Goal: Information Seeking & Learning: Learn about a topic

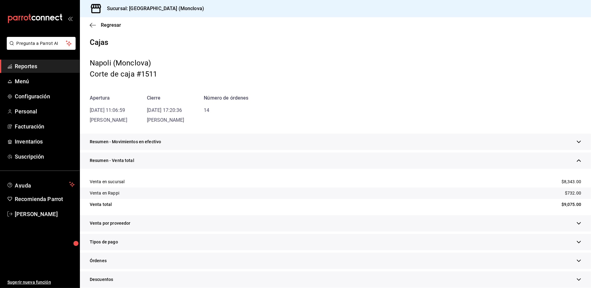
click at [280, 169] on div "Resumen - Venta total" at bounding box center [335, 160] width 511 height 16
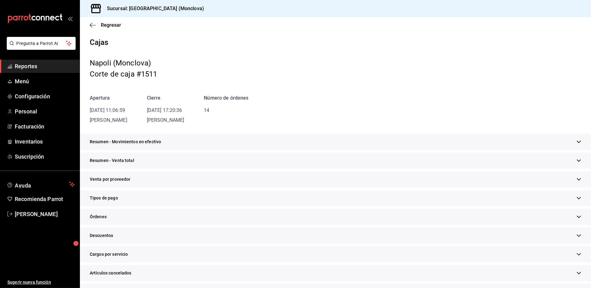
click at [280, 169] on div "Resumen - Venta total" at bounding box center [335, 160] width 511 height 16
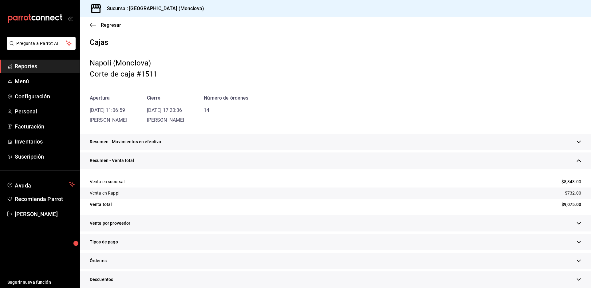
click at [356, 116] on div "Apertura [DATE] 11:06:59 [PERSON_NAME] [DATE] 17:20:36 [PERSON_NAME] Número de …" at bounding box center [336, 109] width 492 height 30
click at [109, 26] on span "Regresar" at bounding box center [111, 25] width 20 height 6
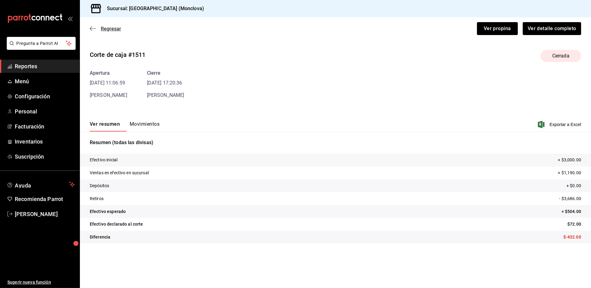
click at [110, 32] on span "Regresar" at bounding box center [111, 29] width 20 height 6
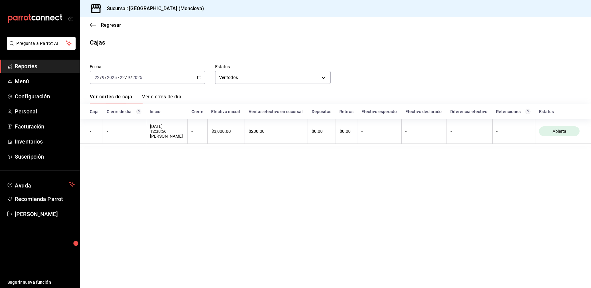
click at [204, 84] on div "[DATE] [DATE] - [DATE] [DATE]" at bounding box center [148, 77] width 116 height 13
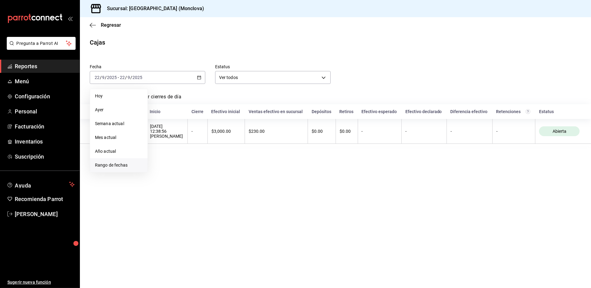
click at [124, 168] on span "Rango de fechas" at bounding box center [119, 165] width 48 height 6
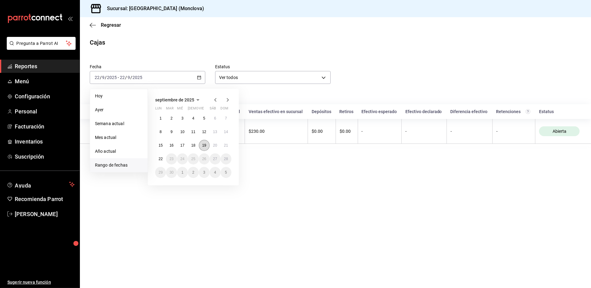
click at [209, 151] on button "19" at bounding box center [204, 145] width 11 height 11
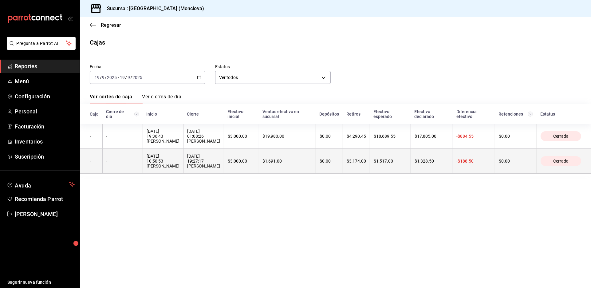
click at [224, 174] on th "[DATE] 19:27:17 [PERSON_NAME]" at bounding box center [203, 161] width 41 height 25
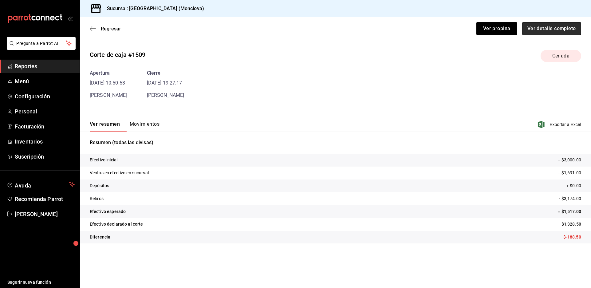
click at [546, 35] on button "Ver detalle completo" at bounding box center [551, 28] width 59 height 13
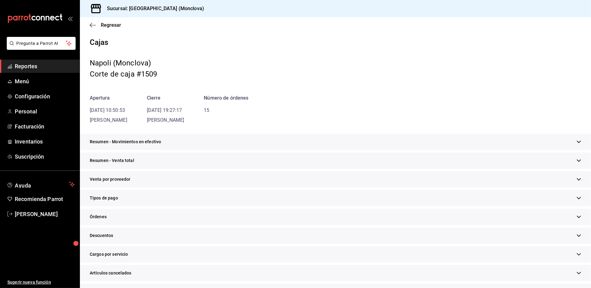
click at [265, 169] on div "Resumen - Venta total" at bounding box center [335, 160] width 511 height 16
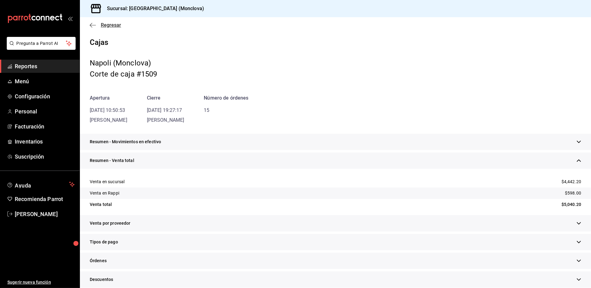
click at [116, 28] on span "Regresar" at bounding box center [111, 25] width 20 height 6
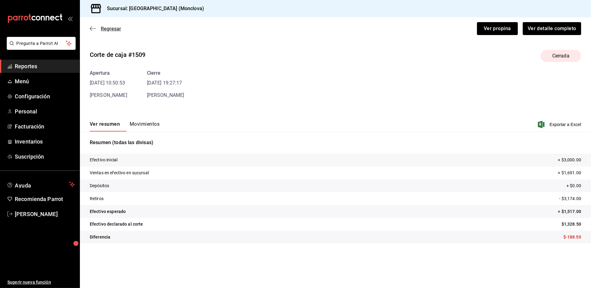
click at [116, 32] on span "Regresar" at bounding box center [111, 29] width 20 height 6
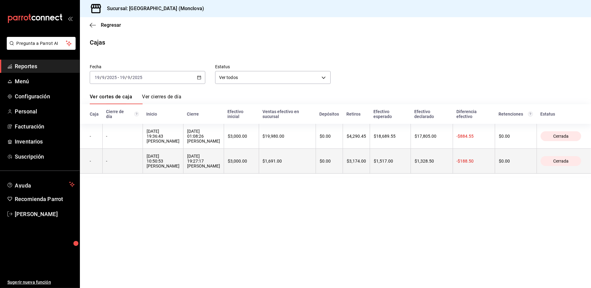
click at [220, 168] on div "[DATE] 19:27:17 [PERSON_NAME]" at bounding box center [203, 161] width 33 height 15
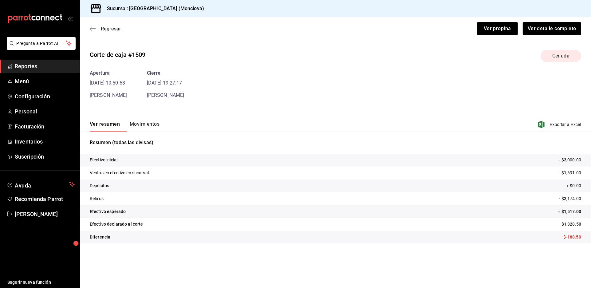
click at [112, 32] on span "Regresar" at bounding box center [111, 29] width 20 height 6
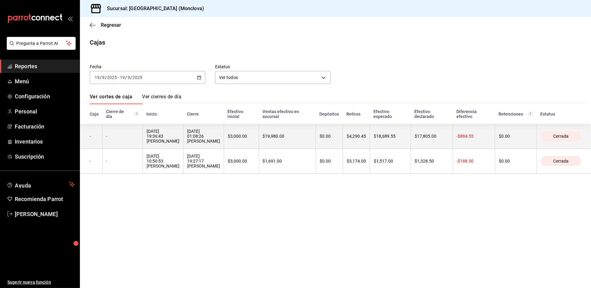
click at [224, 149] on th "[DATE] 01:08:26 [PERSON_NAME]" at bounding box center [203, 136] width 41 height 25
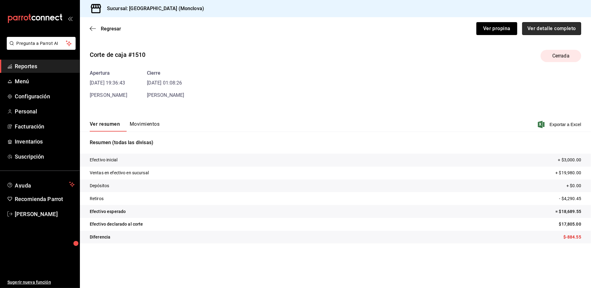
click at [542, 34] on button "Ver detalle completo" at bounding box center [551, 28] width 59 height 13
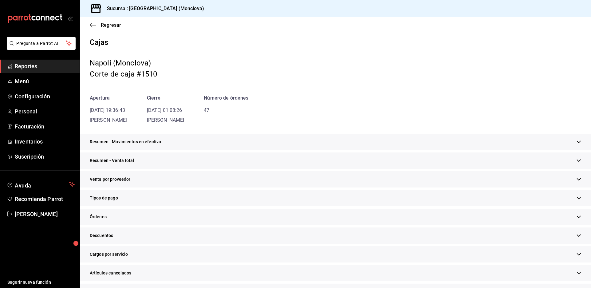
click at [323, 169] on div "Resumen - Venta total" at bounding box center [335, 160] width 511 height 16
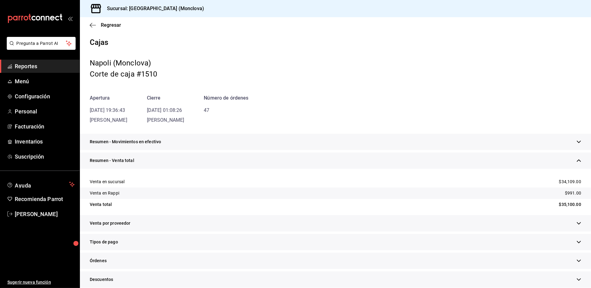
click at [101, 22] on div "Regresar" at bounding box center [335, 25] width 511 height 16
click at [104, 27] on span "Regresar" at bounding box center [111, 25] width 20 height 6
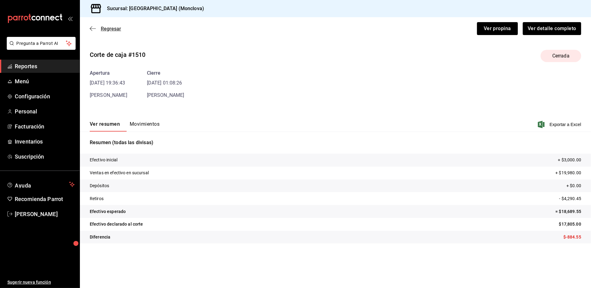
click at [117, 32] on span "Regresar" at bounding box center [111, 29] width 20 height 6
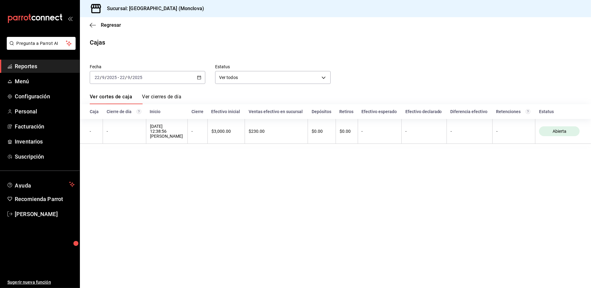
click at [201, 80] on icon "button" at bounding box center [199, 77] width 4 height 4
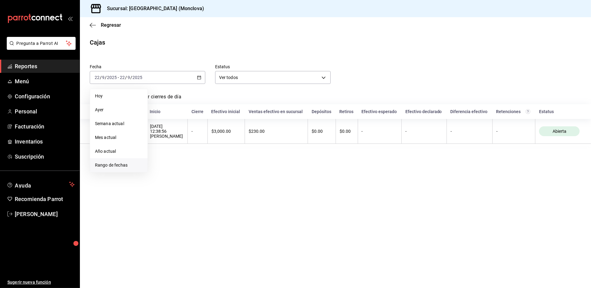
click at [141, 168] on span "Rango de fechas" at bounding box center [119, 165] width 48 height 6
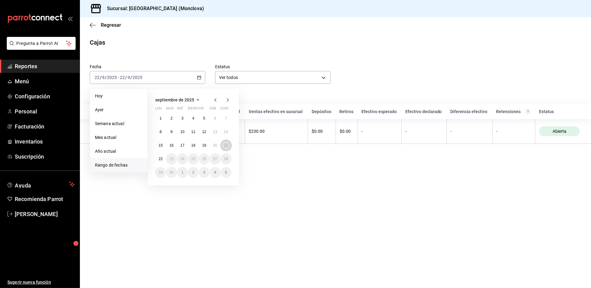
click at [226, 148] on abbr "21" at bounding box center [226, 145] width 4 height 4
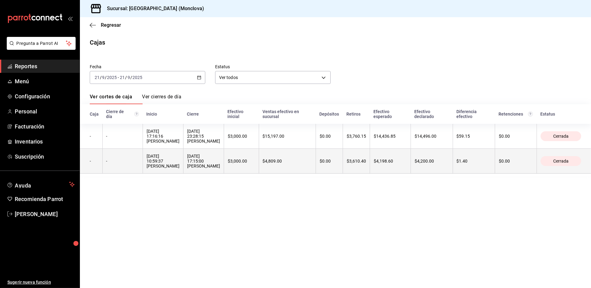
click at [259, 174] on th "$3,000.00" at bounding box center [241, 161] width 35 height 25
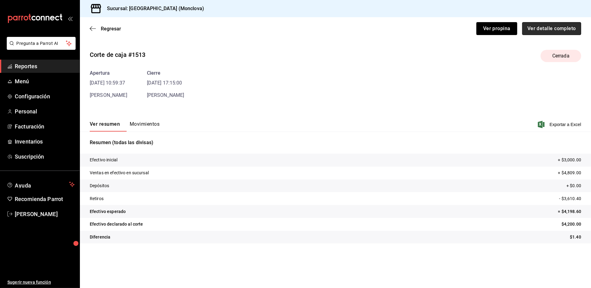
click at [547, 34] on button "Ver detalle completo" at bounding box center [551, 28] width 59 height 13
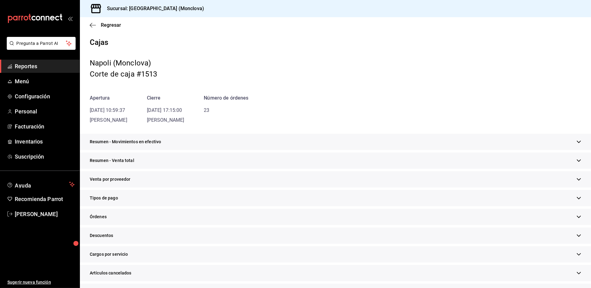
click at [294, 169] on div "Resumen - Venta total" at bounding box center [335, 160] width 511 height 16
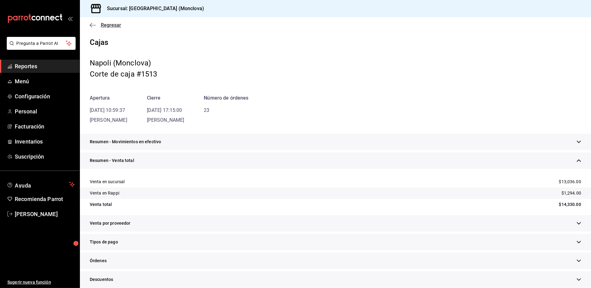
click at [106, 28] on span "Regresar" at bounding box center [111, 25] width 20 height 6
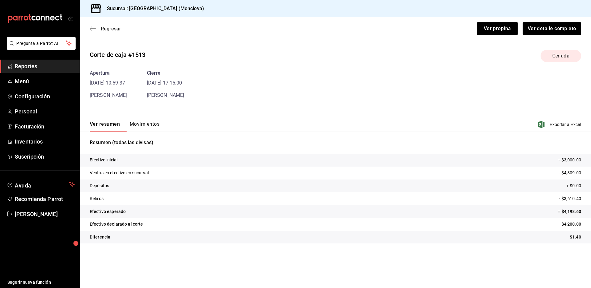
click at [113, 32] on span "Regresar" at bounding box center [111, 29] width 20 height 6
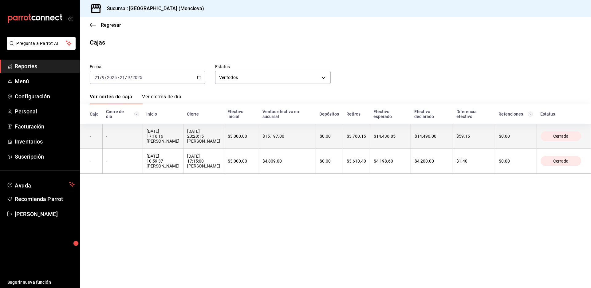
click at [220, 144] on div "[DATE] 23:28:15 [PERSON_NAME]" at bounding box center [203, 136] width 33 height 15
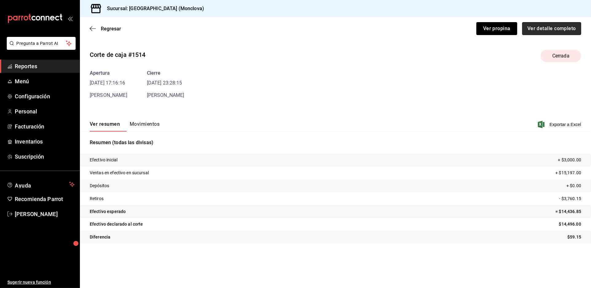
click at [545, 35] on button "Ver detalle completo" at bounding box center [551, 28] width 59 height 13
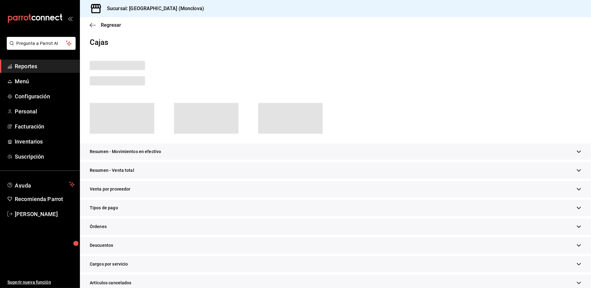
click at [328, 179] on div "Resumen - Venta total" at bounding box center [335, 170] width 511 height 16
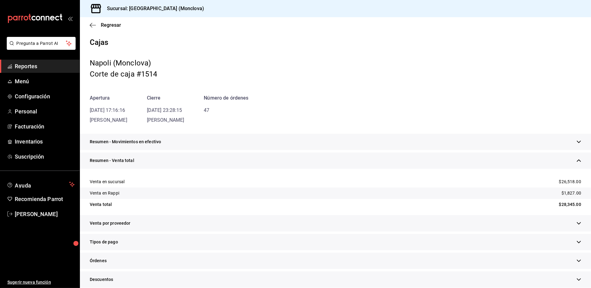
click at [47, 70] on span "Reportes" at bounding box center [45, 66] width 60 height 8
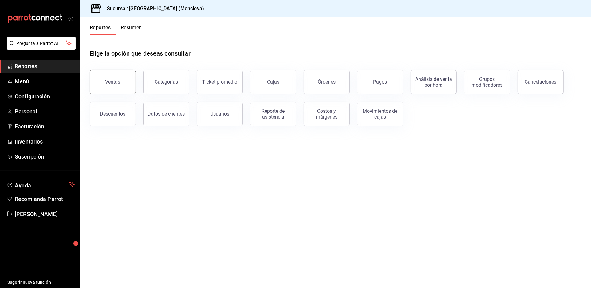
click at [127, 88] on button "Ventas" at bounding box center [113, 82] width 46 height 25
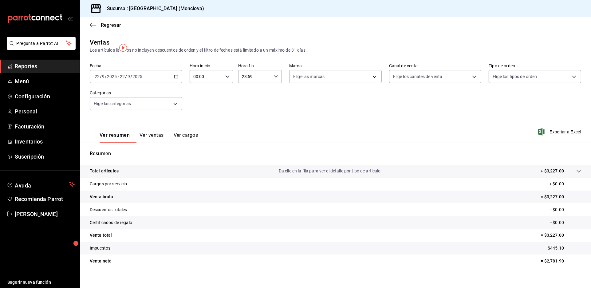
click at [178, 79] on icon "button" at bounding box center [176, 76] width 4 height 4
click at [142, 154] on span "Rango de fechas" at bounding box center [119, 150] width 48 height 6
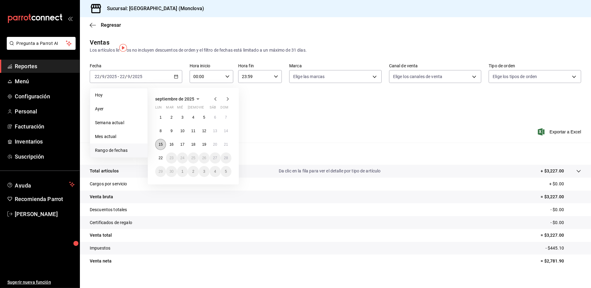
click at [162, 147] on abbr "15" at bounding box center [161, 144] width 4 height 4
click at [228, 147] on abbr "21" at bounding box center [226, 144] width 4 height 4
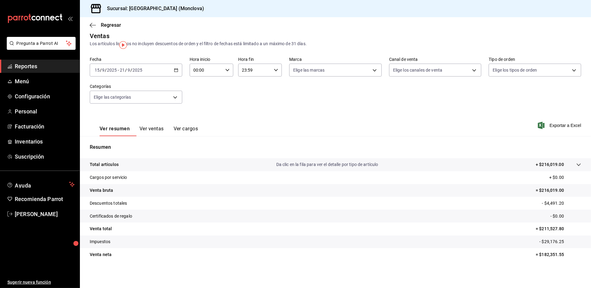
scroll to position [21, 0]
click at [31, 70] on span "Reportes" at bounding box center [45, 66] width 60 height 8
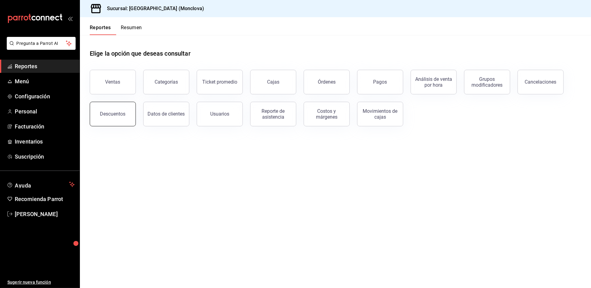
click at [121, 117] on div "Descuentos" at bounding box center [113, 114] width 26 height 6
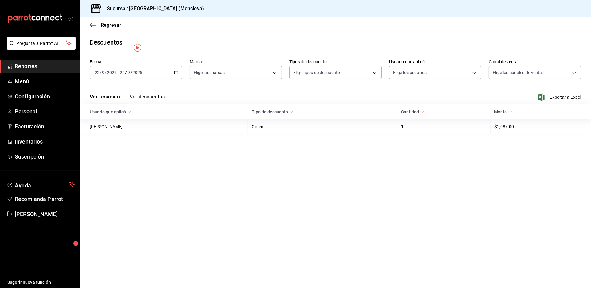
click at [178, 74] on \(Stroke\) "button" at bounding box center [176, 72] width 4 height 3
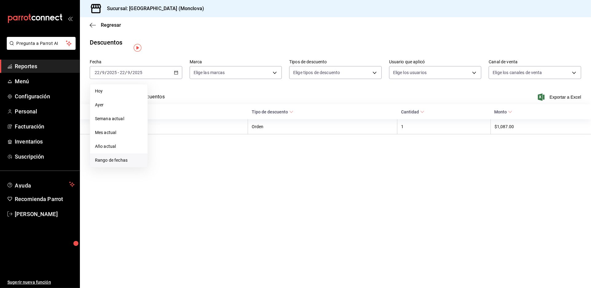
click at [122, 164] on span "Rango de fechas" at bounding box center [119, 160] width 48 height 6
click at [163, 143] on abbr "15" at bounding box center [161, 140] width 4 height 4
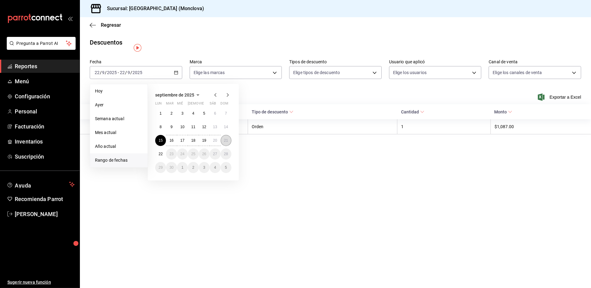
click at [228, 146] on button "21" at bounding box center [226, 140] width 11 height 11
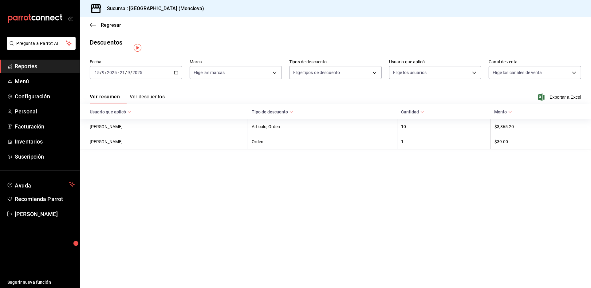
click at [172, 99] on div "Ver resumen Ver descuentos Exportar a Excel" at bounding box center [335, 95] width 511 height 18
click at [579, 101] on span "Exportar a Excel" at bounding box center [560, 96] width 42 height 7
click at [178, 75] on icon "button" at bounding box center [176, 72] width 4 height 4
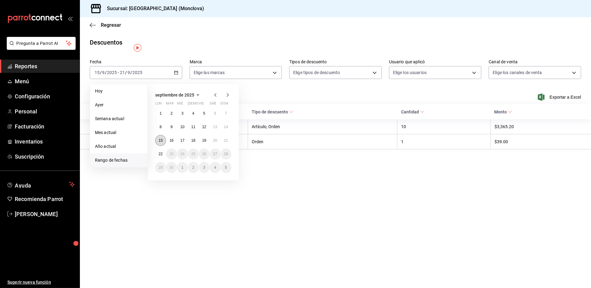
click at [160, 146] on button "15" at bounding box center [160, 140] width 11 height 11
click at [228, 143] on abbr "21" at bounding box center [226, 140] width 4 height 4
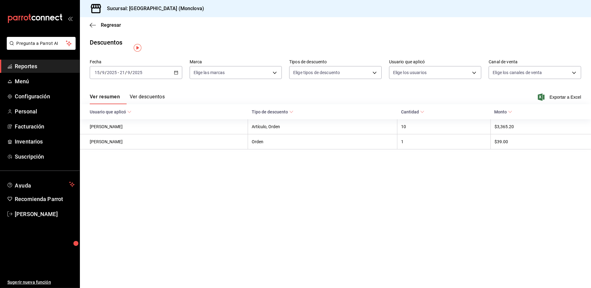
click at [55, 70] on span "Reportes" at bounding box center [45, 66] width 60 height 8
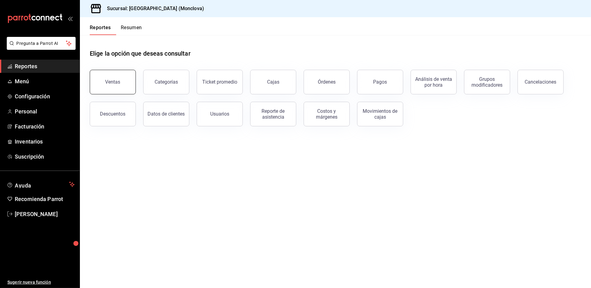
click at [116, 89] on button "Ventas" at bounding box center [113, 82] width 46 height 25
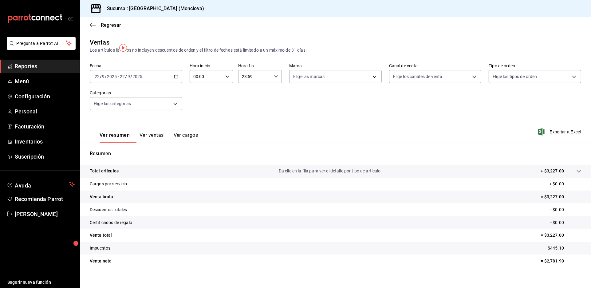
click at [178, 76] on \(Stroke\) "button" at bounding box center [175, 76] width 3 height 0
click at [131, 154] on li "Rango de fechas" at bounding box center [118, 151] width 57 height 14
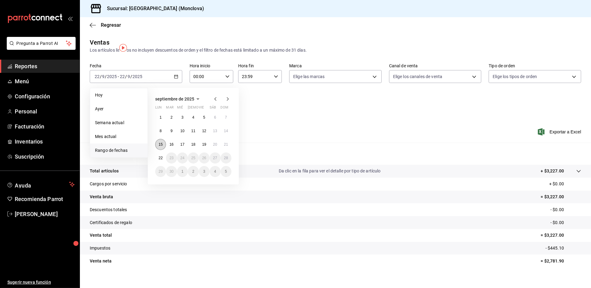
click at [163, 147] on abbr "15" at bounding box center [161, 144] width 4 height 4
click at [228, 147] on abbr "21" at bounding box center [226, 144] width 4 height 4
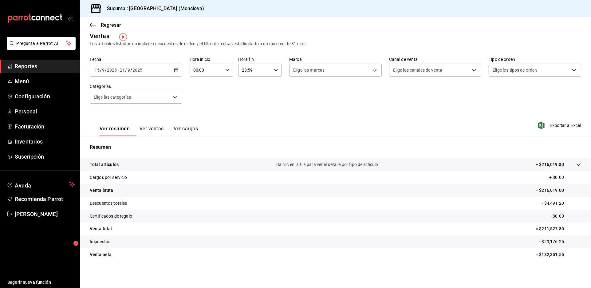
scroll to position [21, 0]
click at [353, 210] on tr "Descuentos totales - $4,491.20" at bounding box center [335, 203] width 511 height 13
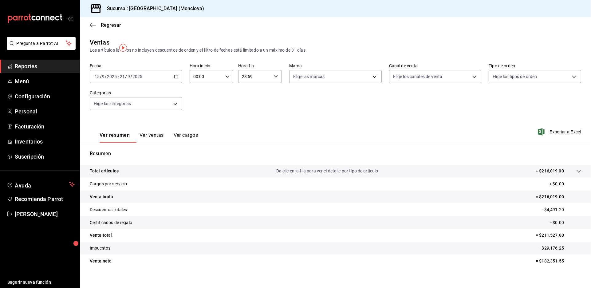
click at [61, 70] on span "Reportes" at bounding box center [45, 66] width 60 height 8
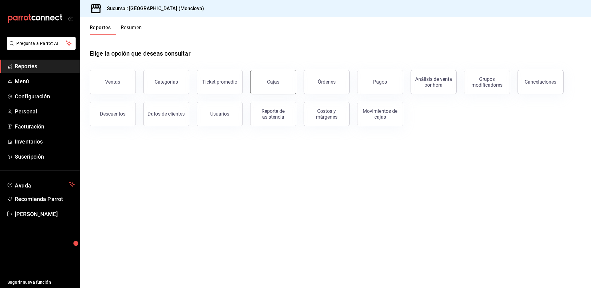
click at [282, 86] on link "Cajas" at bounding box center [273, 82] width 46 height 25
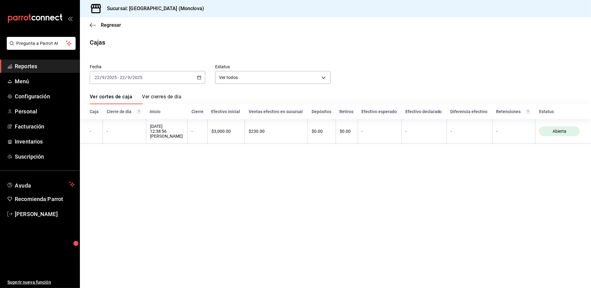
click at [199, 83] on div "[DATE] [DATE] - [DATE] [DATE]" at bounding box center [148, 77] width 116 height 13
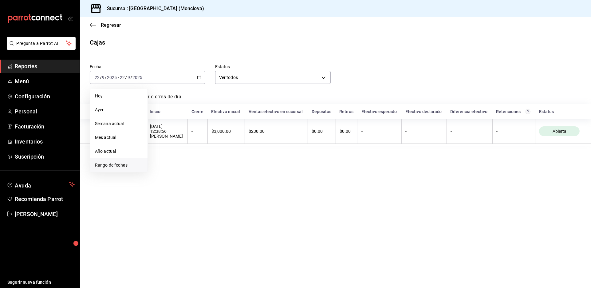
click at [135, 168] on span "Rango de fechas" at bounding box center [119, 165] width 48 height 6
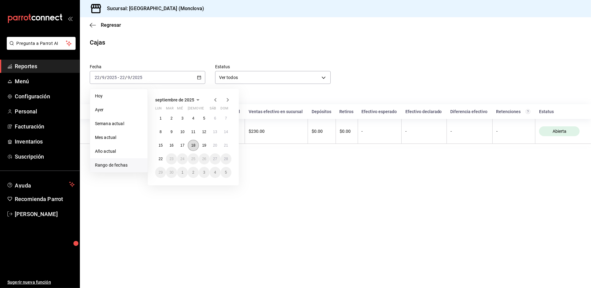
click at [199, 151] on button "18" at bounding box center [193, 145] width 11 height 11
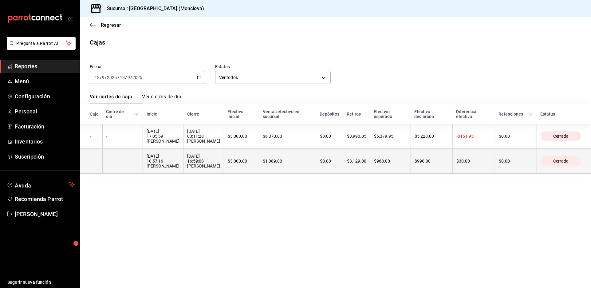
click at [220, 168] on div "[DATE] 16:59:08 [PERSON_NAME]" at bounding box center [203, 161] width 33 height 15
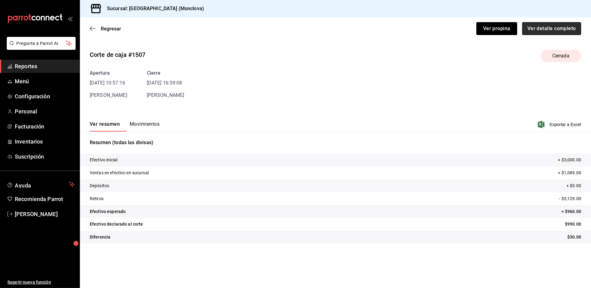
click at [536, 34] on button "Ver detalle completo" at bounding box center [551, 28] width 59 height 13
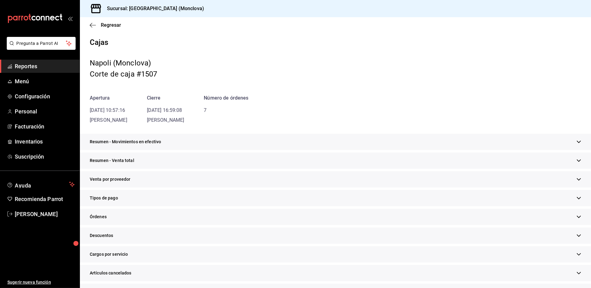
click at [302, 169] on div "Resumen - Venta total" at bounding box center [335, 160] width 511 height 16
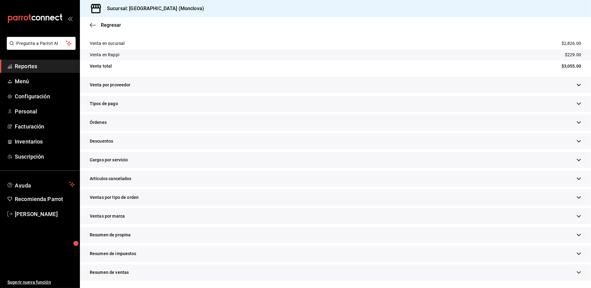
scroll to position [10, 0]
click at [194, 133] on div "Descuentos" at bounding box center [335, 141] width 511 height 16
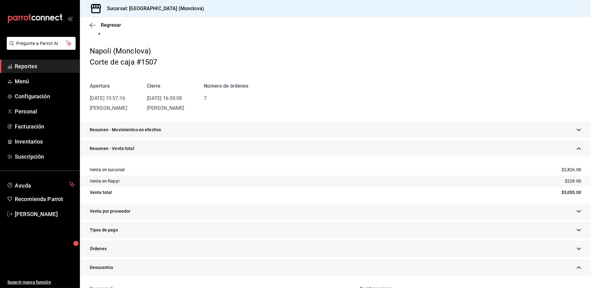
scroll to position [0, 0]
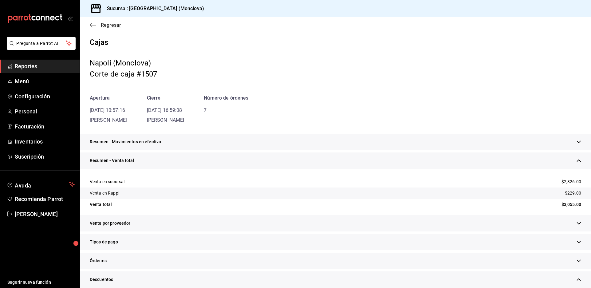
click at [113, 22] on span "Regresar" at bounding box center [111, 25] width 20 height 6
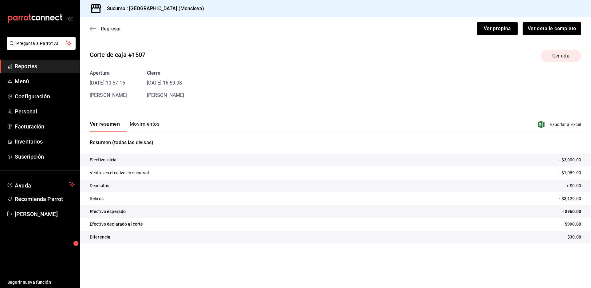
click at [116, 26] on span "Regresar" at bounding box center [111, 29] width 20 height 6
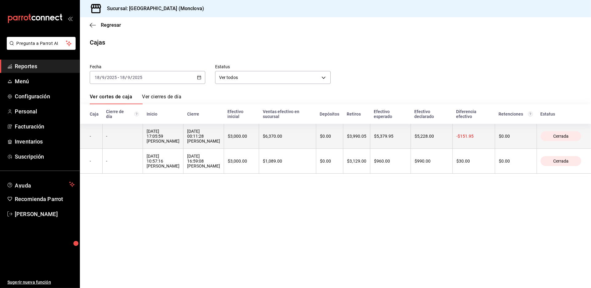
click at [224, 149] on th "[DATE] 00:11:28 [PERSON_NAME]" at bounding box center [204, 136] width 41 height 25
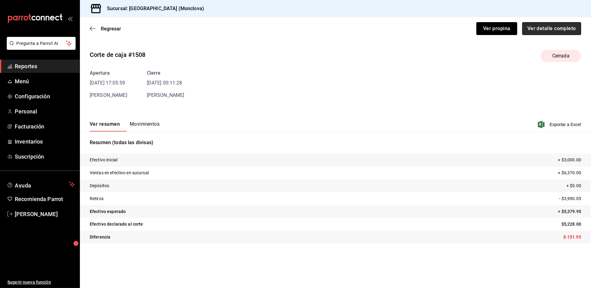
click at [535, 28] on button "Ver detalle completo" at bounding box center [551, 28] width 59 height 13
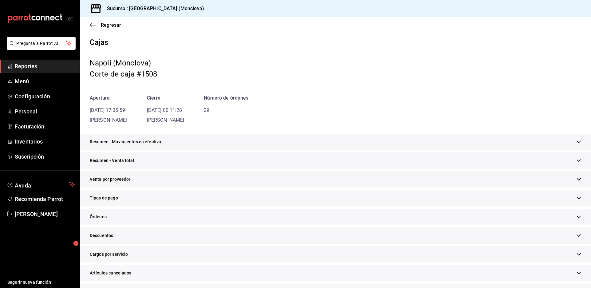
scroll to position [152, 0]
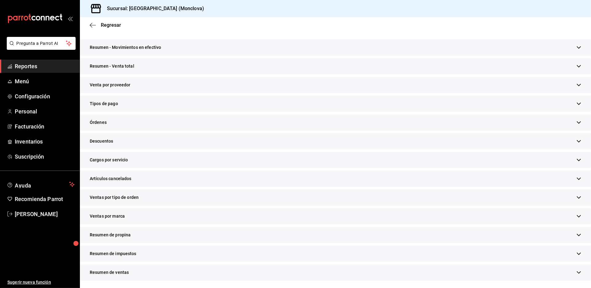
click at [206, 133] on div "Descuentos" at bounding box center [335, 141] width 511 height 16
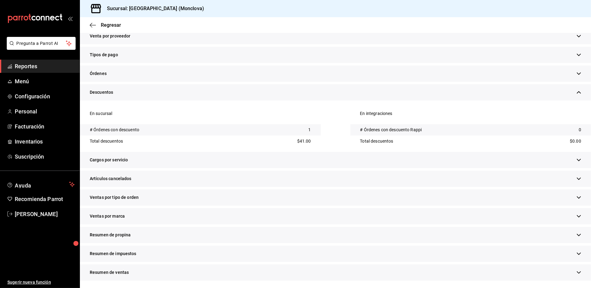
click at [50, 70] on span "Reportes" at bounding box center [45, 66] width 60 height 8
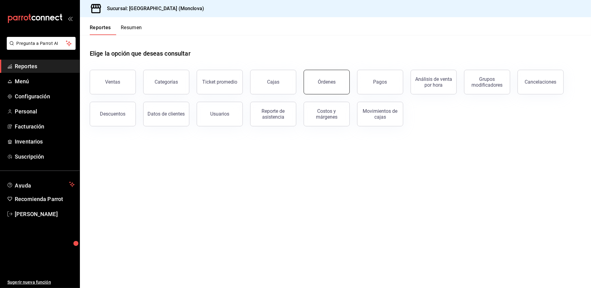
click at [336, 85] on div "Órdenes" at bounding box center [327, 82] width 18 height 6
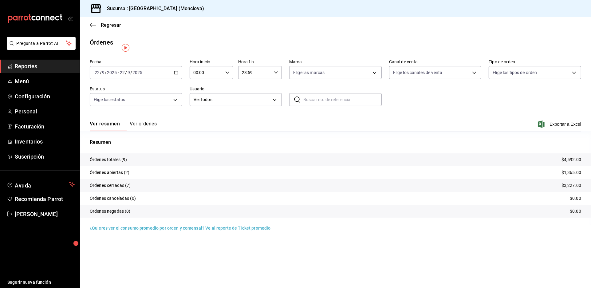
click at [176, 78] on div "[DATE] [DATE] - [DATE] [DATE]" at bounding box center [136, 72] width 93 height 13
click at [125, 164] on span "Rango de fechas" at bounding box center [119, 160] width 48 height 6
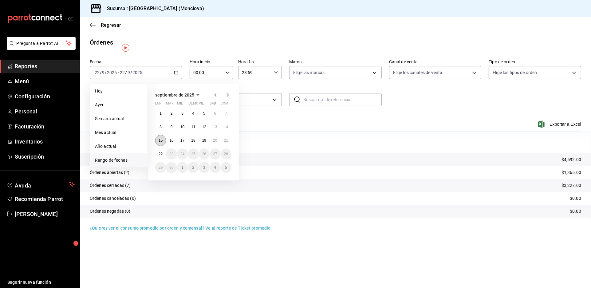
click at [162, 143] on abbr "15" at bounding box center [161, 140] width 4 height 4
click at [231, 145] on button "21" at bounding box center [226, 140] width 11 height 11
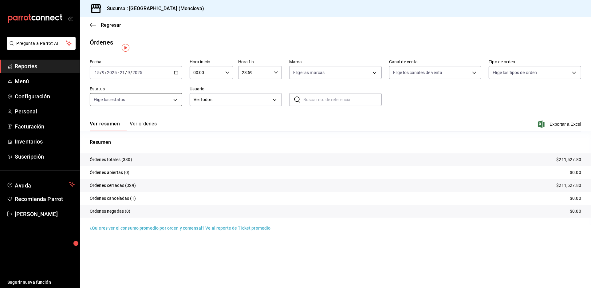
click at [182, 109] on body "Pregunta a Parrot AI Reportes Menú Configuración Personal Facturación Inventari…" at bounding box center [295, 144] width 591 height 288
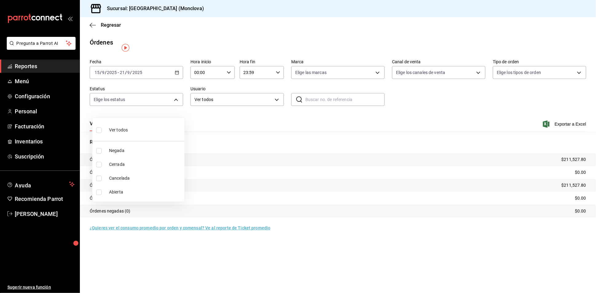
click at [100, 190] on input "checkbox" at bounding box center [99, 193] width 6 height 6
checkbox input "true"
type input "OPEN"
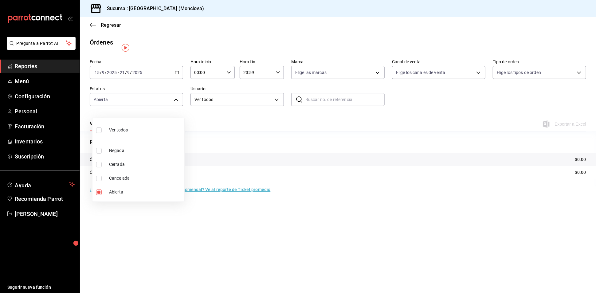
click at [219, 118] on div at bounding box center [298, 146] width 596 height 293
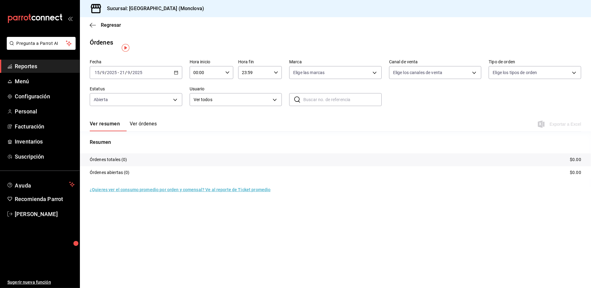
click at [67, 70] on span "Reportes" at bounding box center [45, 66] width 60 height 8
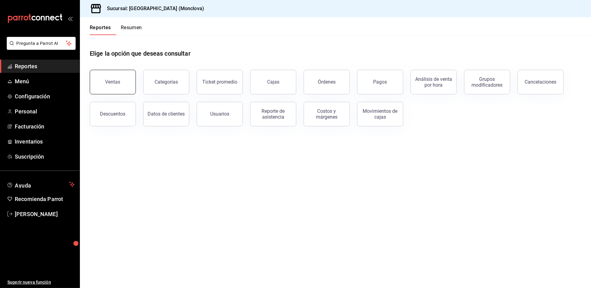
click at [130, 89] on button "Ventas" at bounding box center [113, 82] width 46 height 25
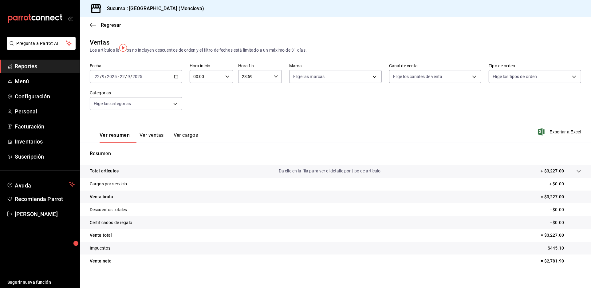
click at [177, 79] on icon "button" at bounding box center [176, 76] width 4 height 4
click at [110, 157] on p "Resumen" at bounding box center [336, 153] width 492 height 7
click at [174, 83] on div "[DATE] [DATE] - [DATE] [DATE]" at bounding box center [136, 76] width 93 height 13
click at [126, 154] on span "Rango de fechas" at bounding box center [119, 150] width 48 height 6
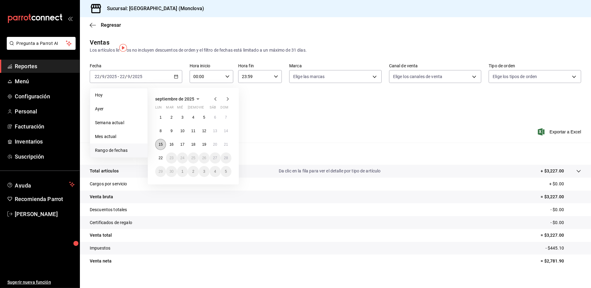
click at [163, 149] on button "15" at bounding box center [160, 144] width 11 height 11
click at [228, 147] on abbr "21" at bounding box center [226, 144] width 4 height 4
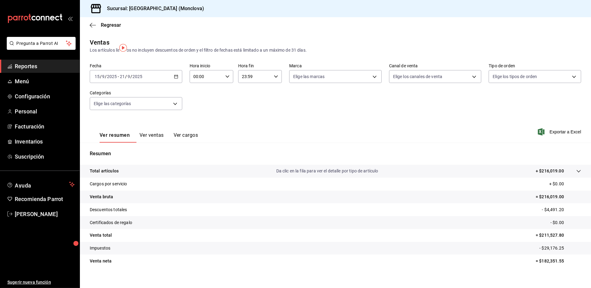
click at [62, 70] on span "Reportes" at bounding box center [45, 66] width 60 height 8
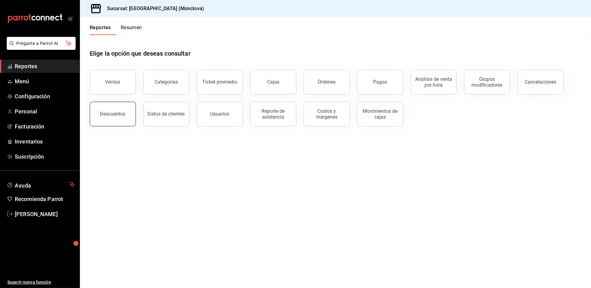
click at [132, 126] on button "Descuentos" at bounding box center [113, 114] width 46 height 25
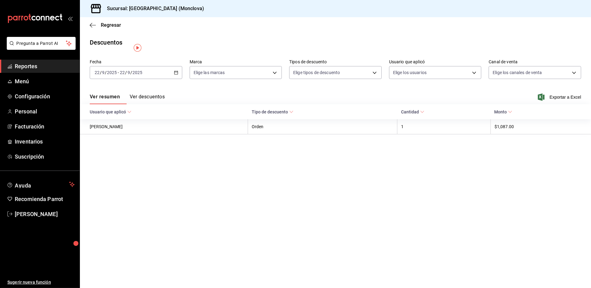
click at [174, 78] on div "[DATE] [DATE] - [DATE] [DATE]" at bounding box center [136, 72] width 93 height 13
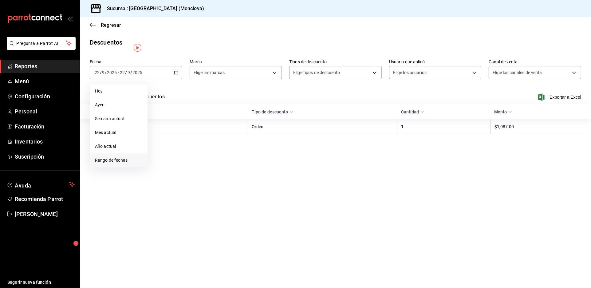
click at [138, 164] on span "Rango de fechas" at bounding box center [119, 160] width 48 height 6
click at [161, 143] on abbr "15" at bounding box center [161, 140] width 4 height 4
click at [224, 152] on div "1 2 3 4 5 6 7 8 9 10 11 12 13 14 15 16 17 18 19 20 21 22 23 24 25 26 27 28 29 3…" at bounding box center [193, 140] width 76 height 65
click at [229, 146] on button "21" at bounding box center [226, 140] width 11 height 11
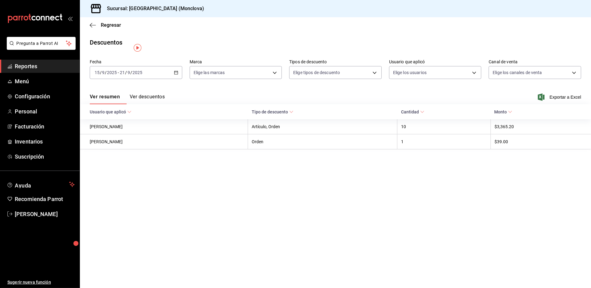
click at [165, 104] on button "Ver descuentos" at bounding box center [147, 99] width 35 height 10
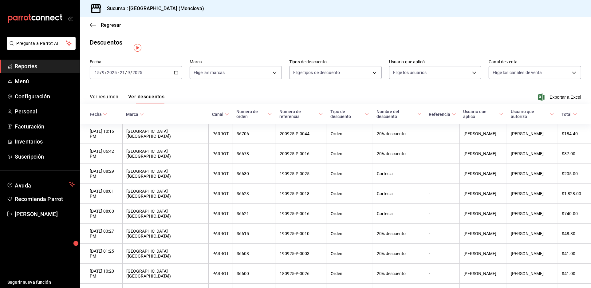
click at [118, 104] on button "Ver resumen" at bounding box center [104, 99] width 29 height 10
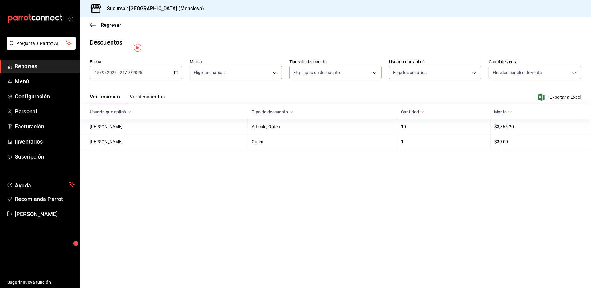
click at [165, 104] on button "Ver descuentos" at bounding box center [147, 99] width 35 height 10
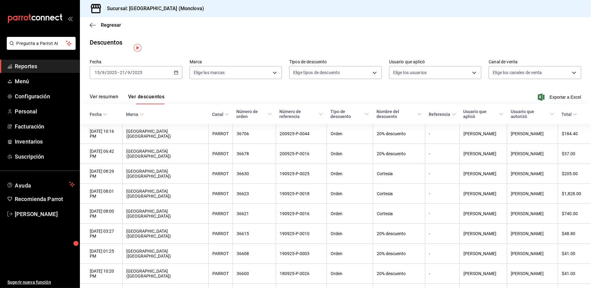
click at [118, 104] on button "Ver resumen" at bounding box center [104, 99] width 29 height 10
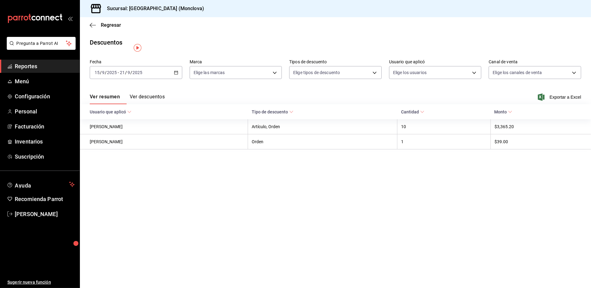
click at [52, 70] on span "Reportes" at bounding box center [45, 66] width 60 height 8
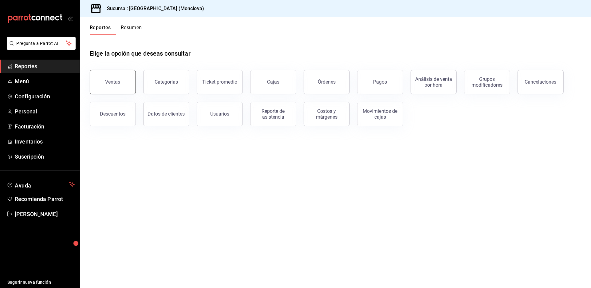
click at [116, 85] on div "Ventas" at bounding box center [112, 82] width 15 height 6
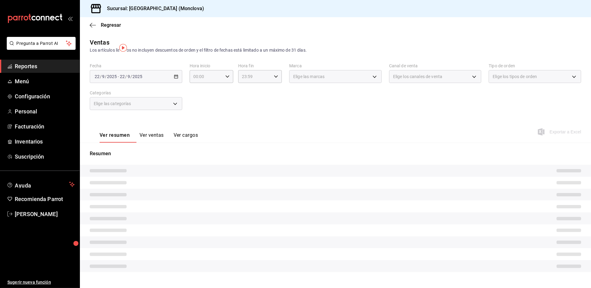
click at [173, 83] on div "[DATE] [DATE] - [DATE] [DATE]" at bounding box center [136, 76] width 93 height 13
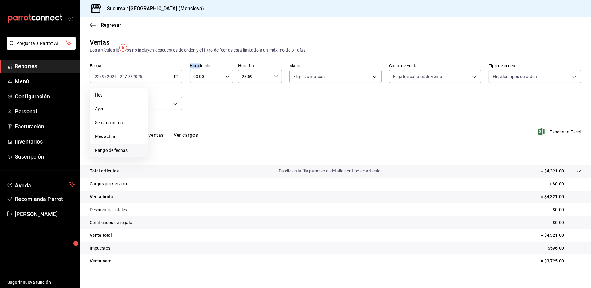
click at [116, 154] on span "Rango de fechas" at bounding box center [119, 150] width 48 height 6
click at [162, 147] on abbr "15" at bounding box center [161, 144] width 4 height 4
click at [228, 147] on abbr "21" at bounding box center [226, 144] width 4 height 4
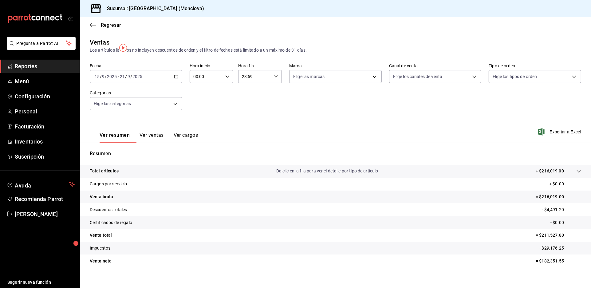
click at [521, 53] on div "Los artículos listados no incluyen descuentos de orden y el filtro de fechas es…" at bounding box center [336, 50] width 492 height 6
